Goal: Task Accomplishment & Management: Manage account settings

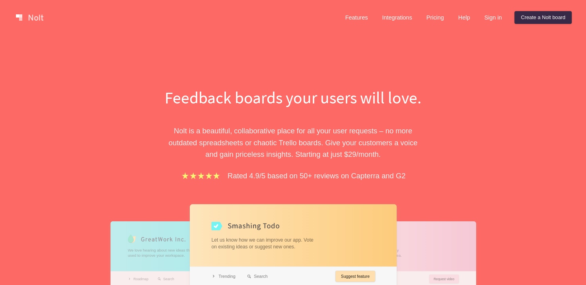
click at [504, 114] on div "Feedback boards your users will love. Nolt is a beautiful, collaborative place …" at bounding box center [293, 236] width 586 height 403
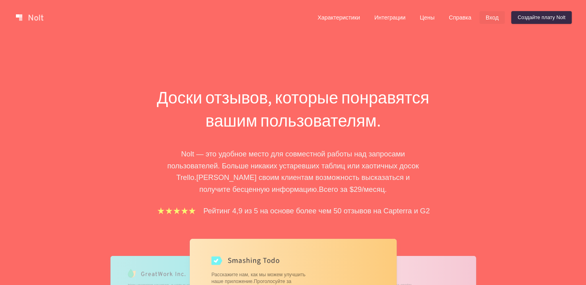
click at [492, 20] on ya-tr-span "Вход" at bounding box center [492, 17] width 13 height 6
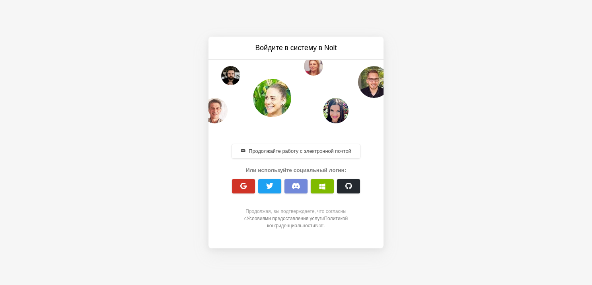
click at [241, 188] on span "button" at bounding box center [244, 186] width 8 height 8
